Goal: Task Accomplishment & Management: Use online tool/utility

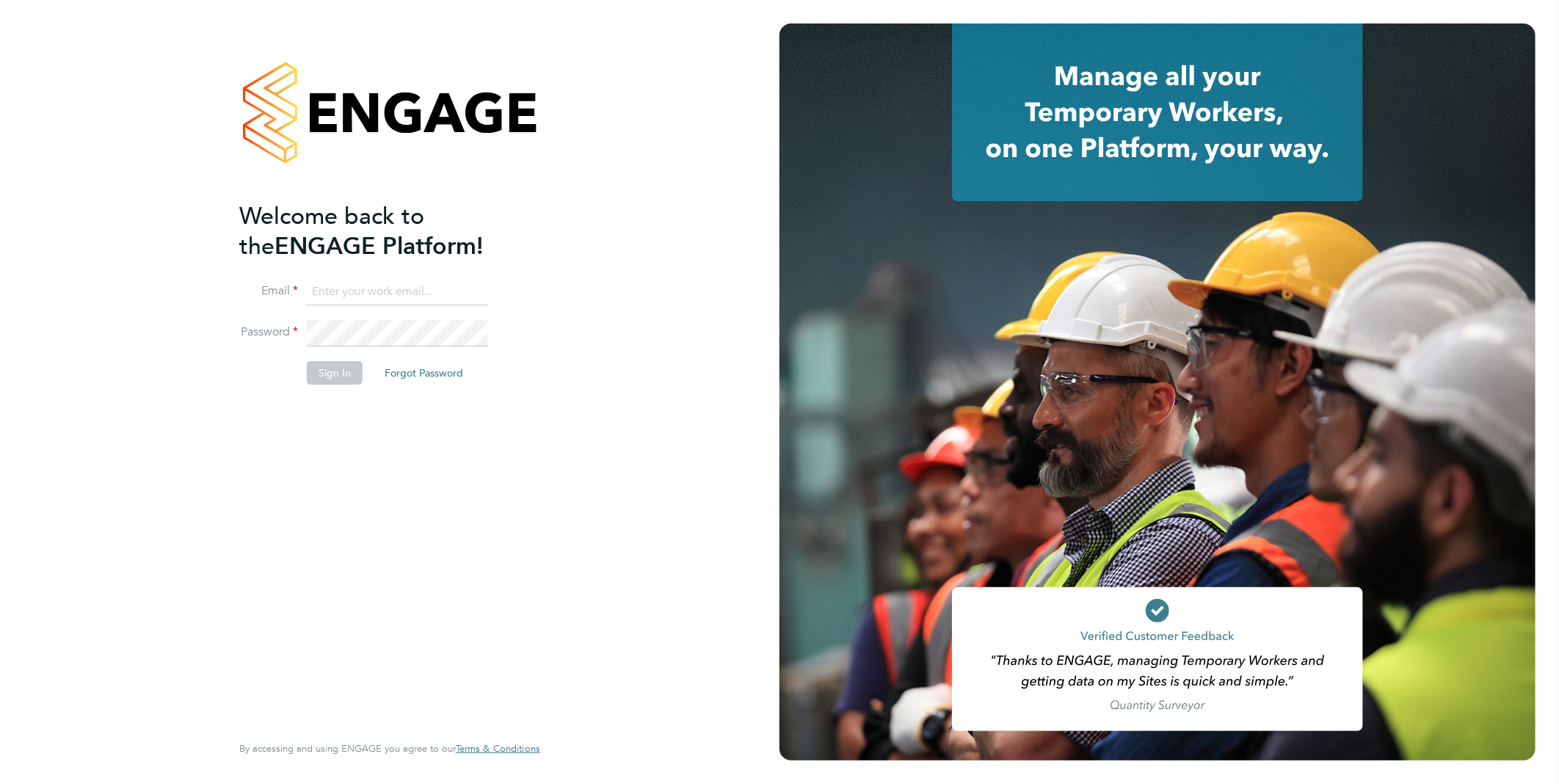
type input "[PERSON_NAME][EMAIL_ADDRESS][PERSON_NAME][DOMAIN_NAME]"
click at [324, 372] on button "Sign In" at bounding box center [334, 372] width 56 height 23
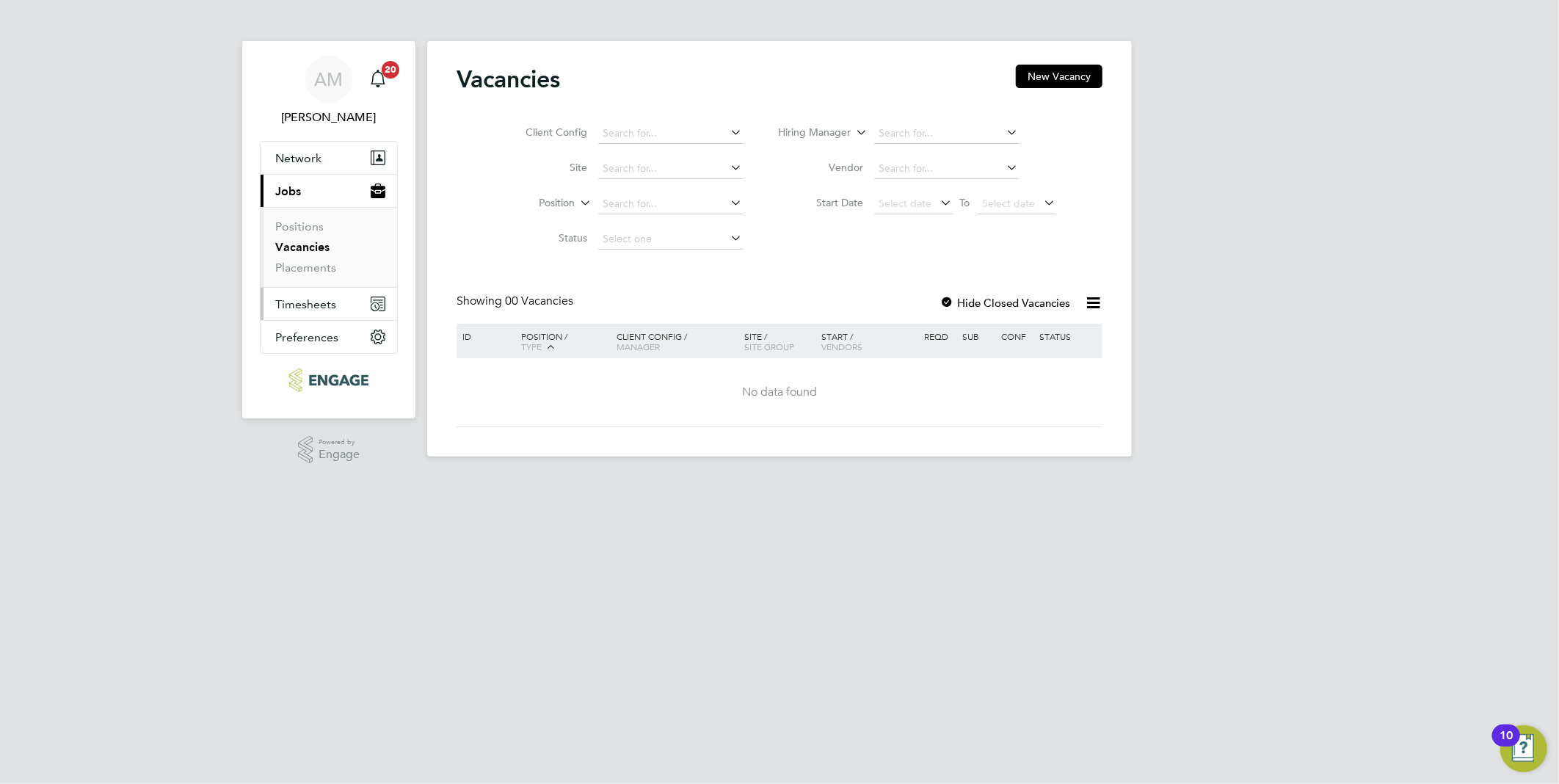
click at [310, 303] on span "Timesheets" at bounding box center [305, 304] width 61 height 14
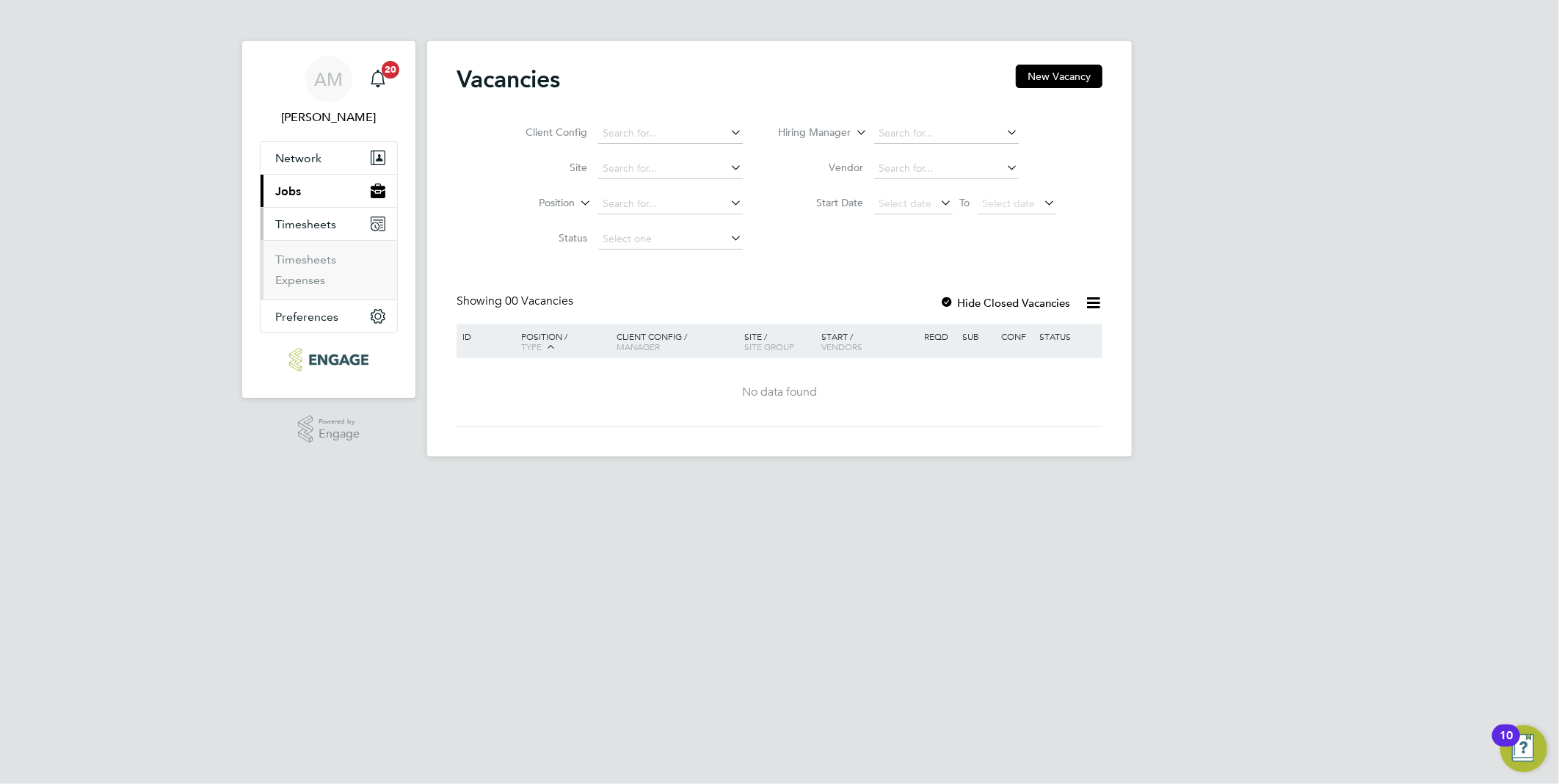
click at [324, 219] on span "Timesheets" at bounding box center [305, 224] width 61 height 14
click at [326, 222] on span "Timesheets" at bounding box center [305, 224] width 61 height 14
click at [320, 265] on link "Timesheets" at bounding box center [305, 259] width 61 height 14
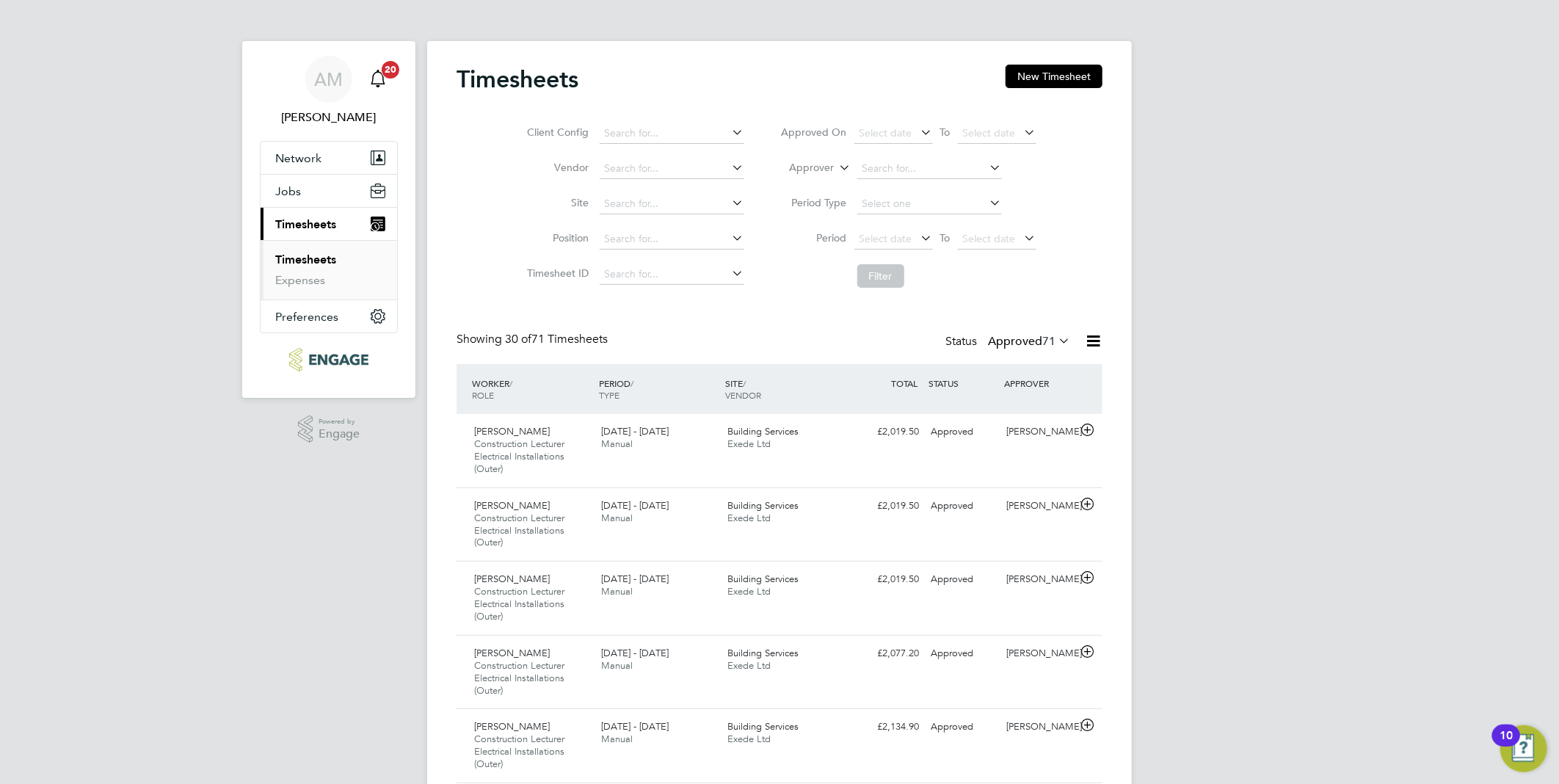
click at [382, 68] on span "20" at bounding box center [390, 69] width 17 height 17
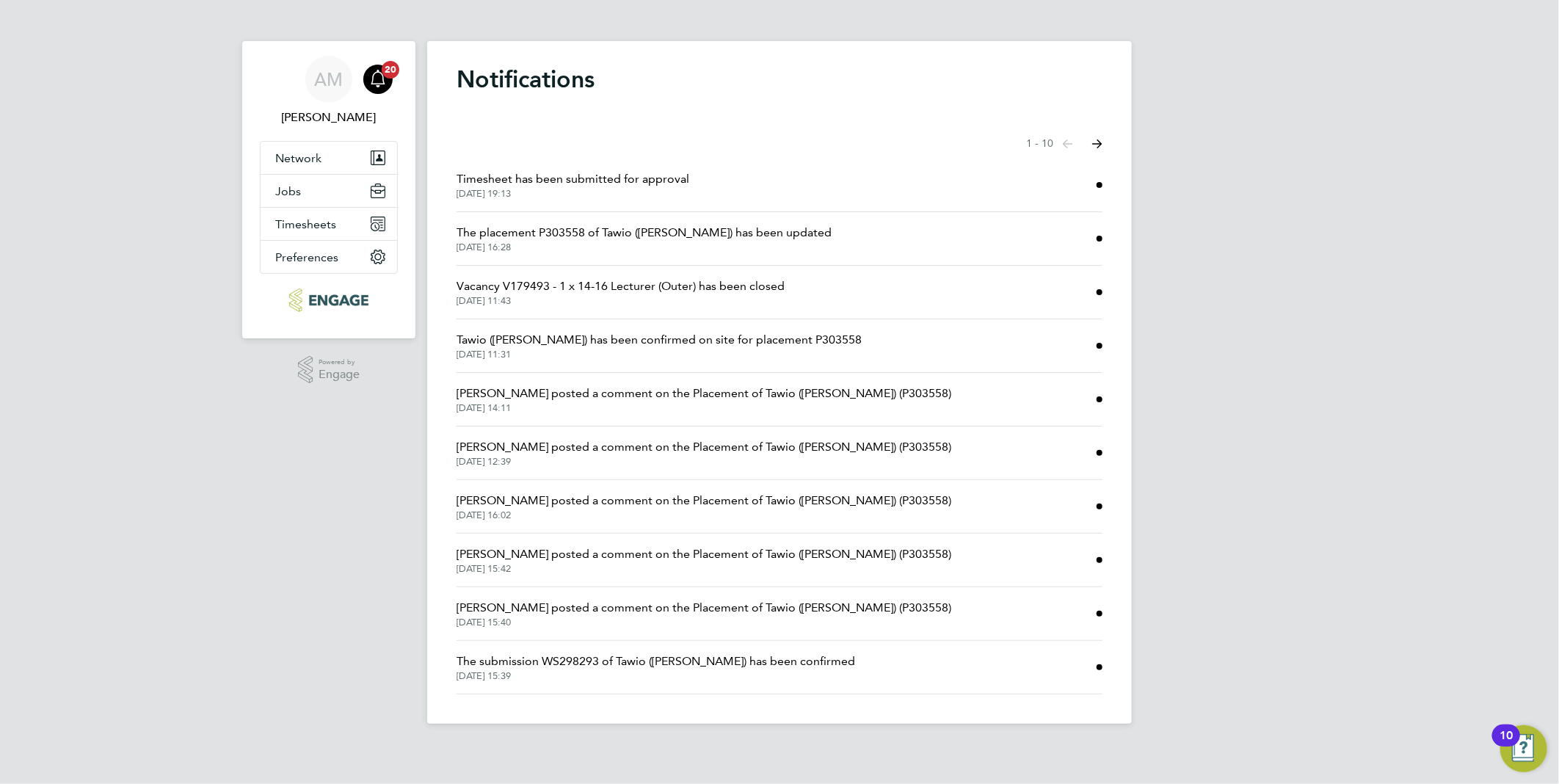
click at [497, 186] on span "Timesheet has been submitted for approval" at bounding box center [573, 179] width 233 height 17
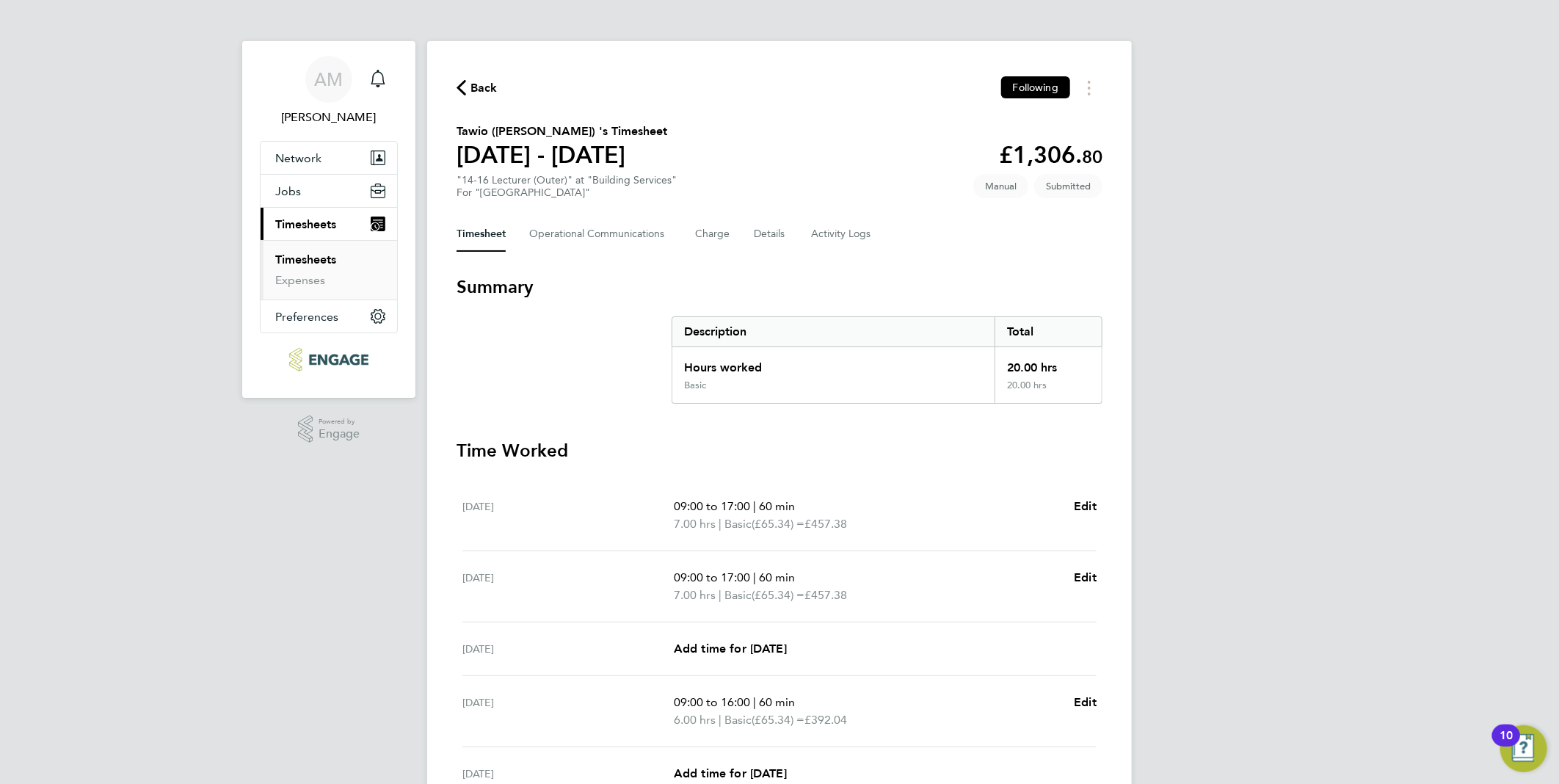
click at [1511, 262] on div "AM Anthony McAlmont Notifications Applications: Network Sites Workers Jobs Posi…" at bounding box center [779, 518] width 1559 height 1037
click at [1029, 260] on div "Back Following Tawio (samuel) 's Timesheet 15 - 21 Sept 2025 £1,306. 80 "14-16 …" at bounding box center [779, 527] width 704 height 973
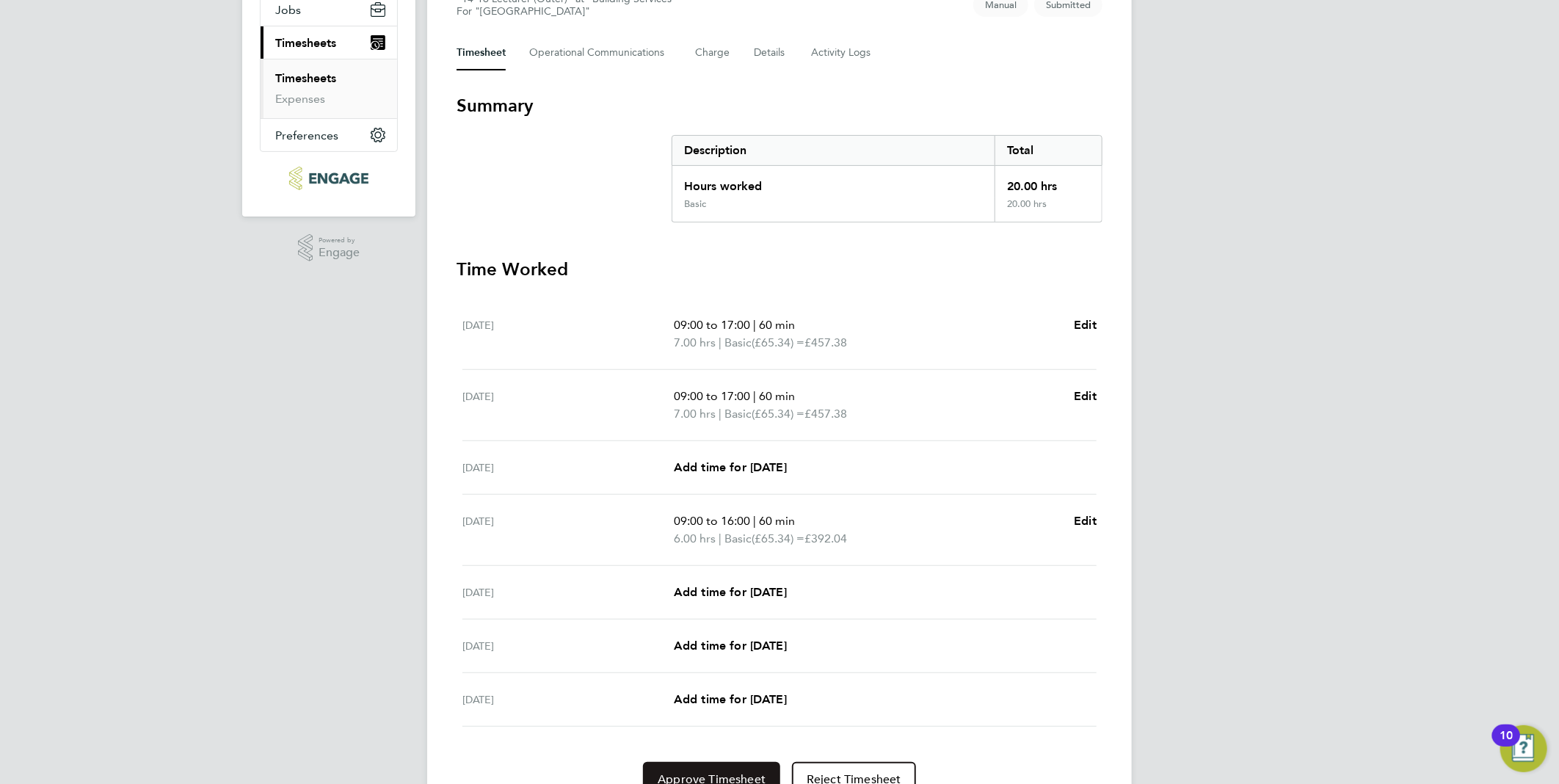
click at [737, 777] on span "Approve Timesheet" at bounding box center [712, 780] width 108 height 15
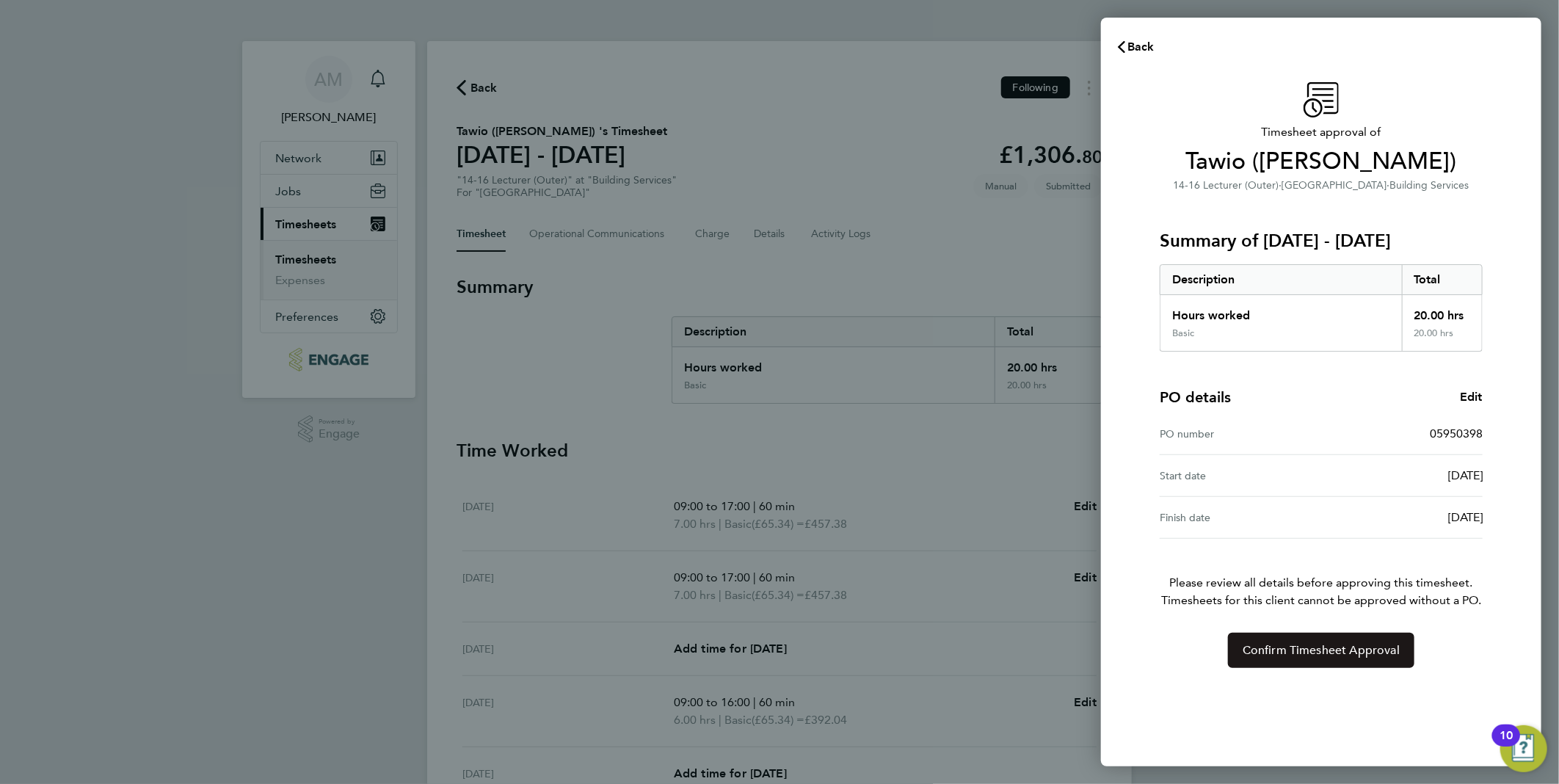
click at [1300, 653] on span "Confirm Timesheet Approval" at bounding box center [1321, 650] width 157 height 15
